Goal: Check status

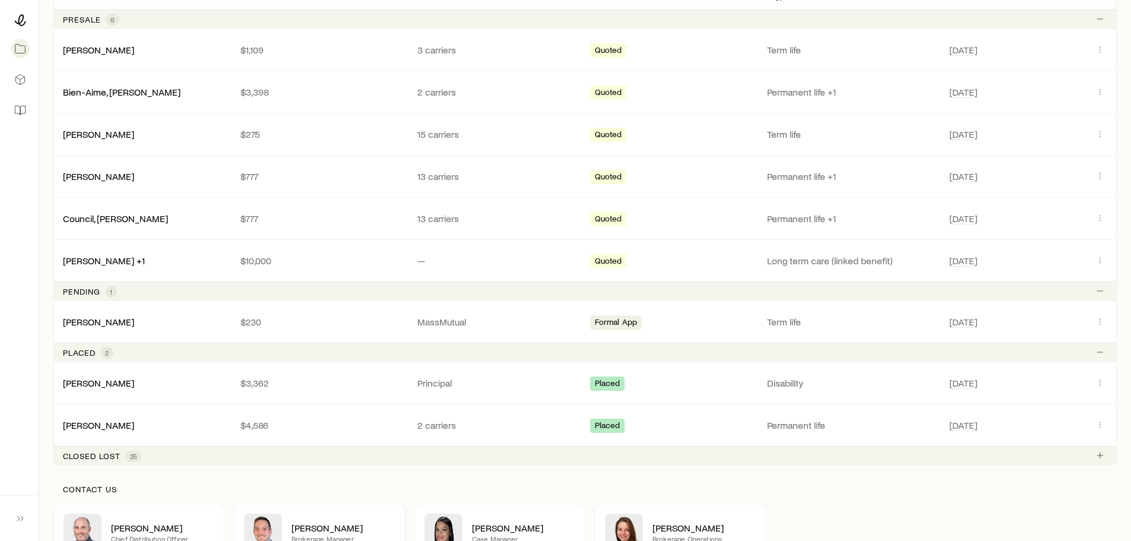
scroll to position [416, 0]
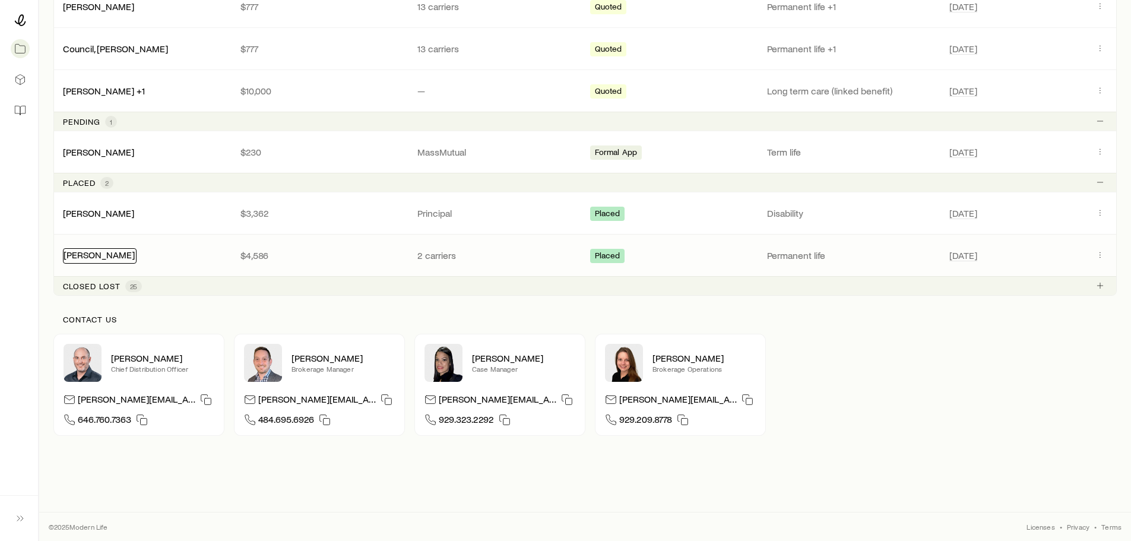
click at [116, 258] on link "[PERSON_NAME]" at bounding box center [99, 254] width 71 height 11
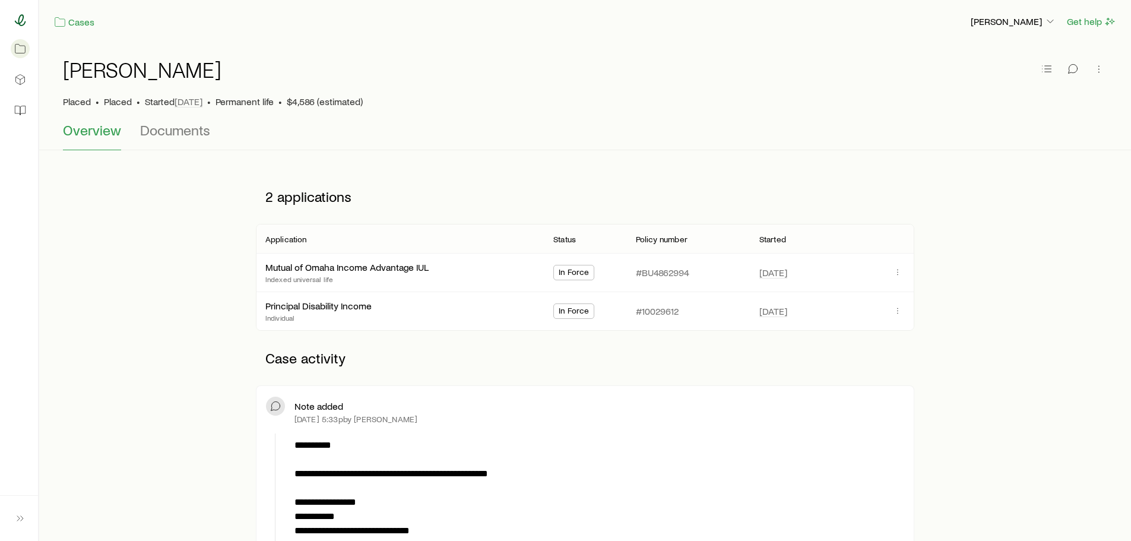
click at [15, 16] on icon at bounding box center [20, 20] width 12 height 12
